Goal: Task Accomplishment & Management: Manage account settings

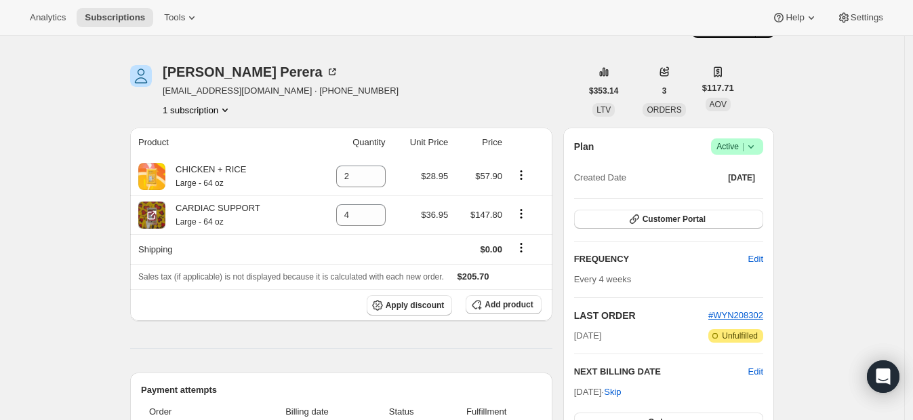
scroll to position [33, 0]
click at [506, 305] on span "Add product" at bounding box center [509, 304] width 48 height 11
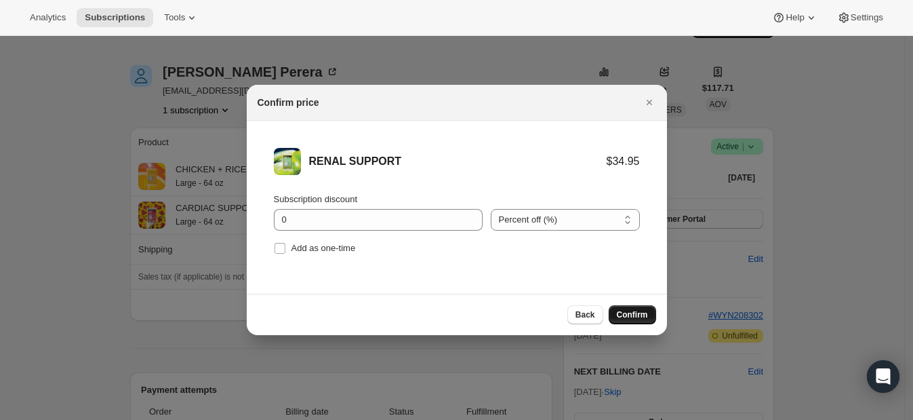
click at [624, 312] on span "Confirm" at bounding box center [632, 314] width 31 height 11
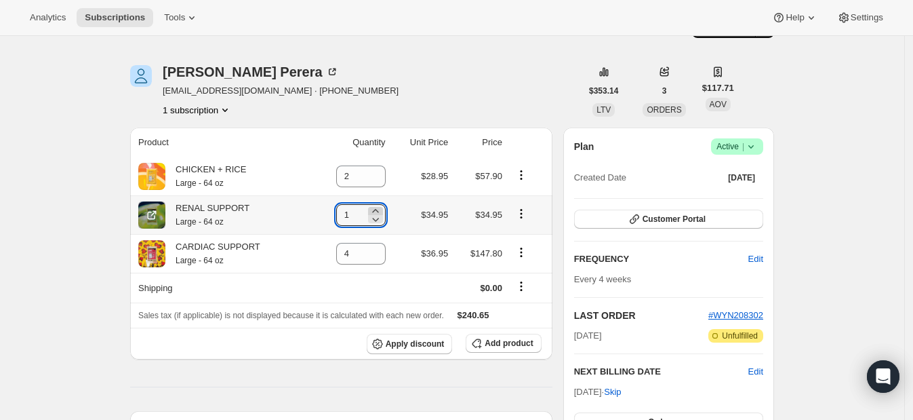
click at [376, 207] on icon at bounding box center [376, 211] width 14 height 14
type input "2"
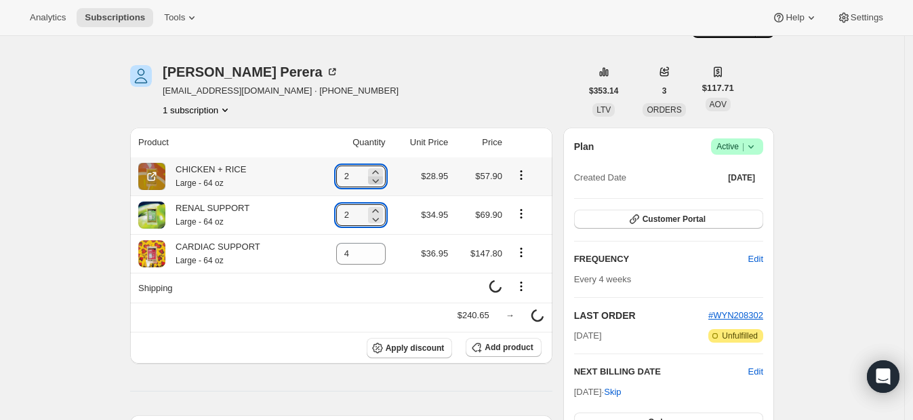
click at [376, 183] on icon at bounding box center [376, 181] width 14 height 14
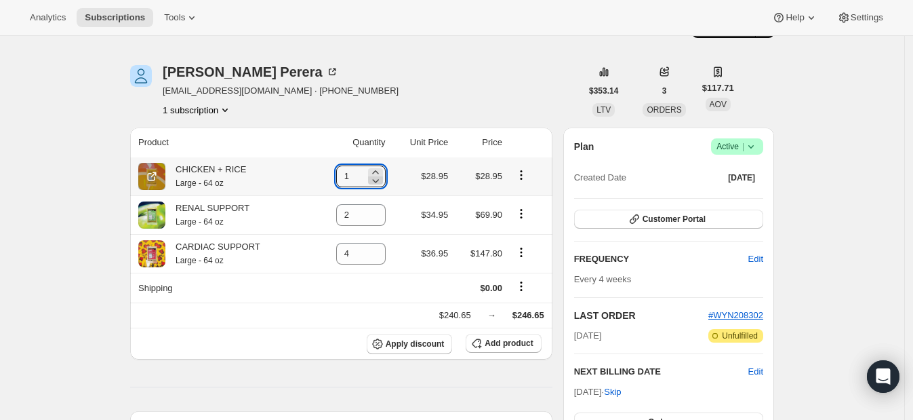
click at [376, 183] on icon at bounding box center [376, 181] width 14 height 14
click at [441, 102] on div "[PERSON_NAME] [PERSON_NAME][EMAIL_ADDRESS][DOMAIN_NAME] · [PHONE_NUMBER] 1 subs…" at bounding box center [355, 91] width 451 height 52
type input "2"
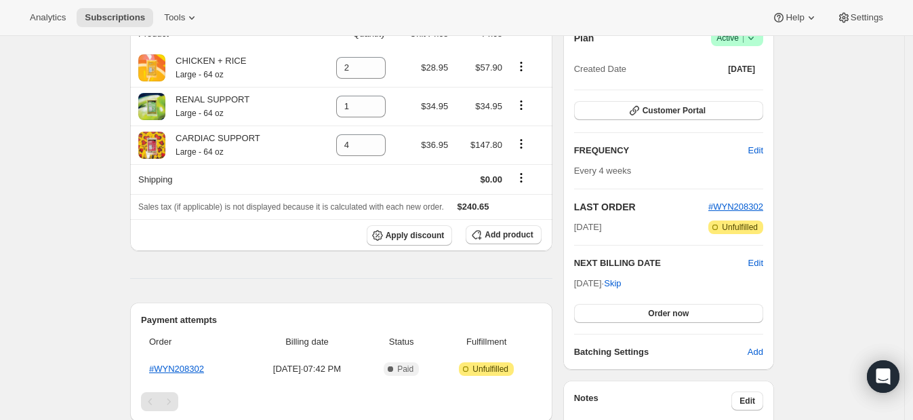
scroll to position [152, 0]
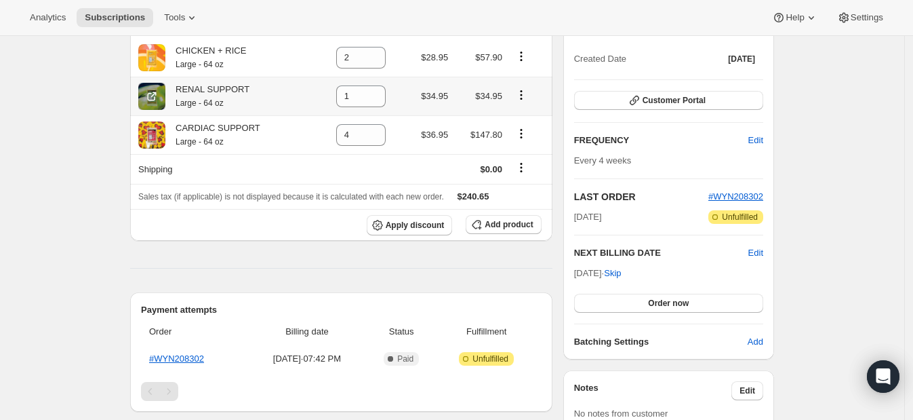
click at [523, 95] on icon "Product actions" at bounding box center [522, 95] width 14 height 14
click at [523, 117] on span "Remove" at bounding box center [515, 120] width 33 height 10
type input "0"
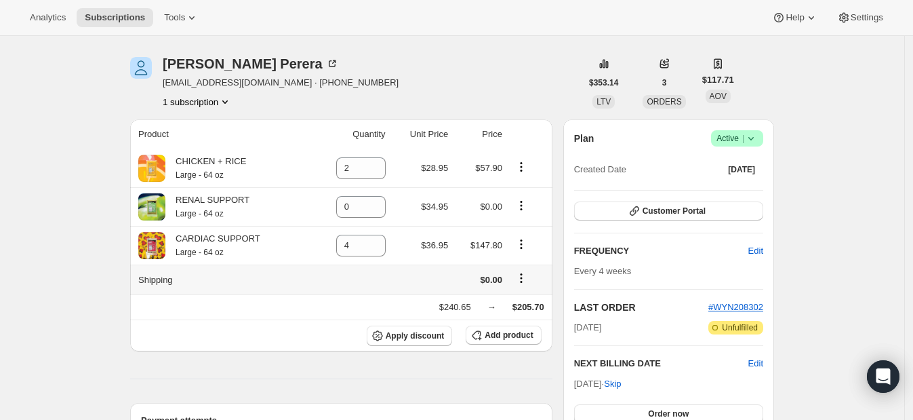
scroll to position [0, 0]
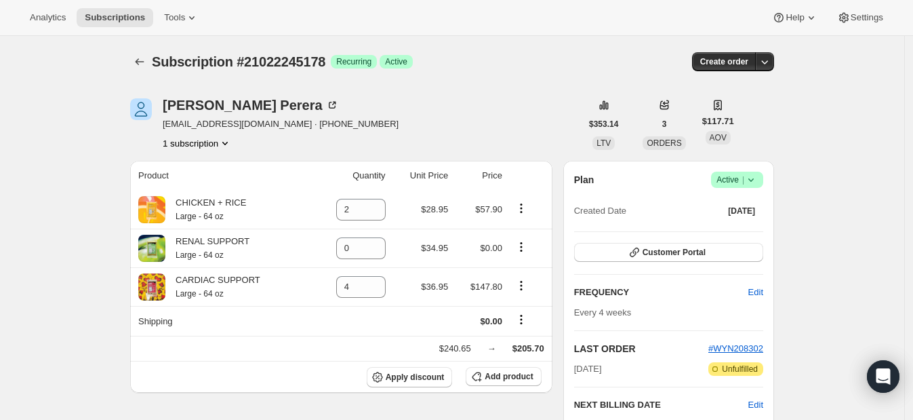
click at [165, 107] on div "[PERSON_NAME] [PERSON_NAME][EMAIL_ADDRESS][DOMAIN_NAME] · [PHONE_NUMBER] 1 subs…" at bounding box center [355, 124] width 451 height 52
click at [186, 106] on div "[PERSON_NAME]" at bounding box center [251, 105] width 176 height 14
